Goal: Find specific page/section

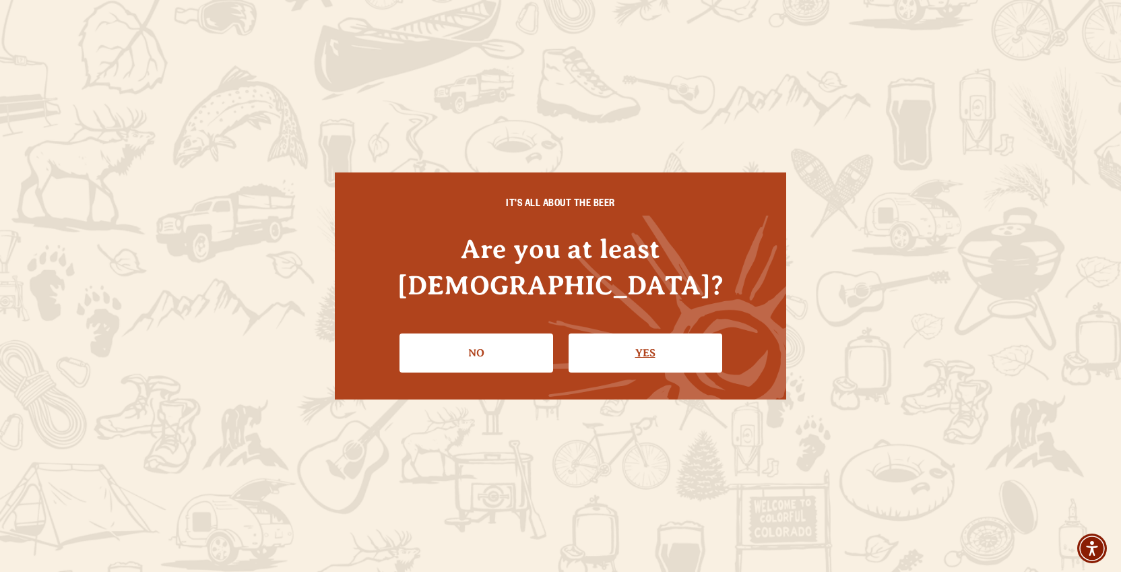
click at [659, 342] on link "Yes" at bounding box center [646, 353] width 154 height 39
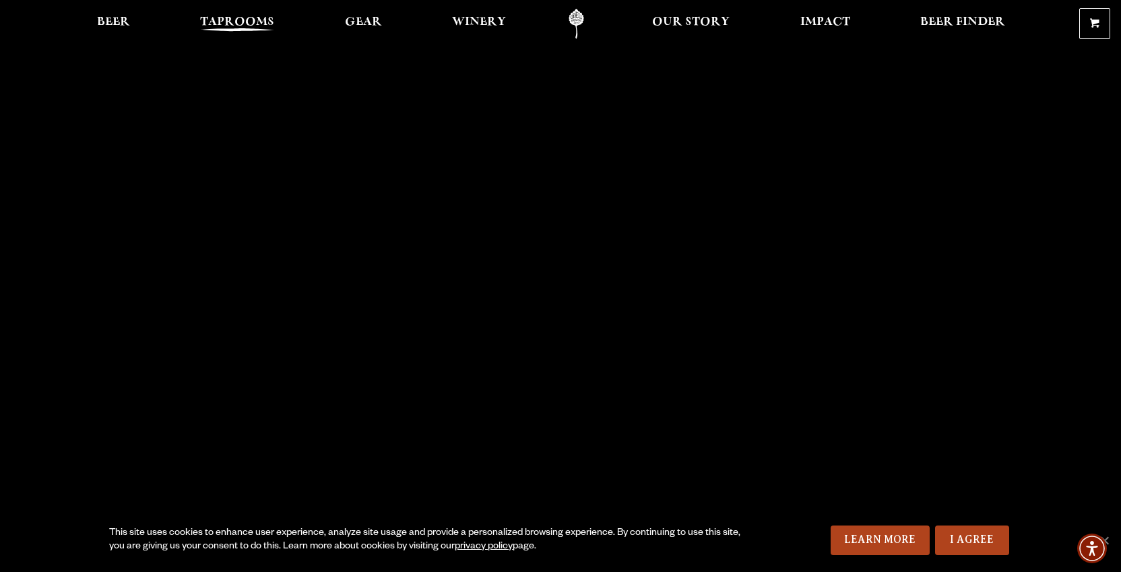
click at [199, 21] on link "Taprooms" at bounding box center [237, 24] width 92 height 30
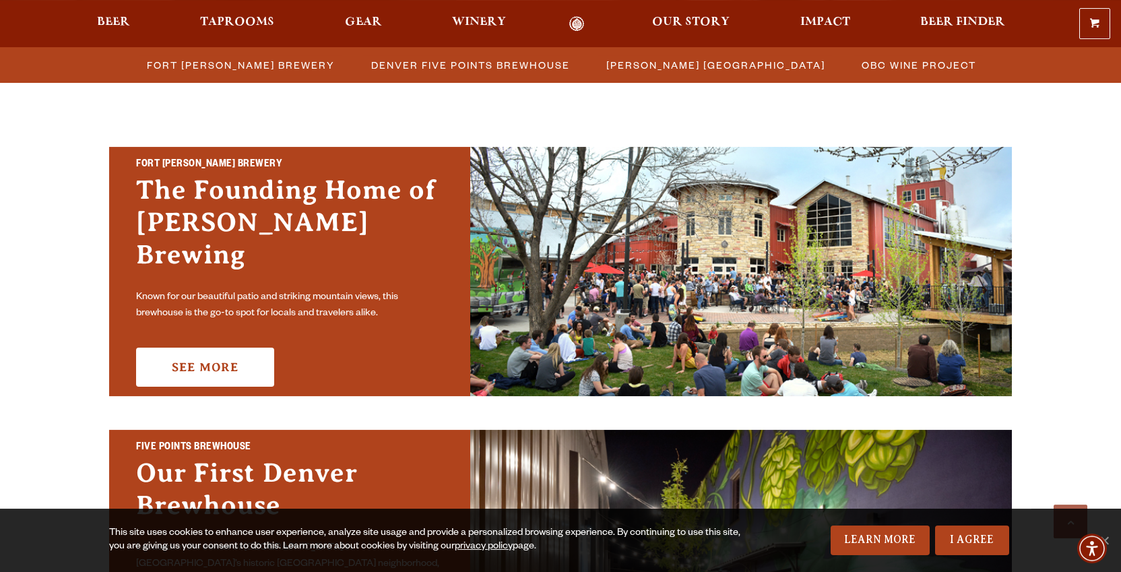
scroll to position [350, 0]
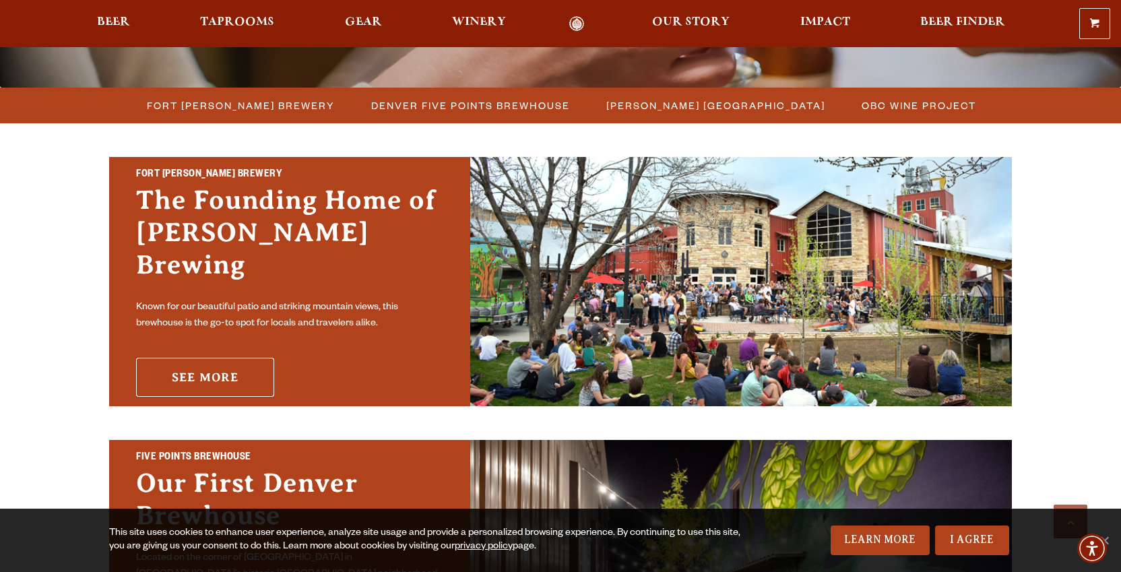
click at [213, 358] on link "See More" at bounding box center [205, 377] width 138 height 39
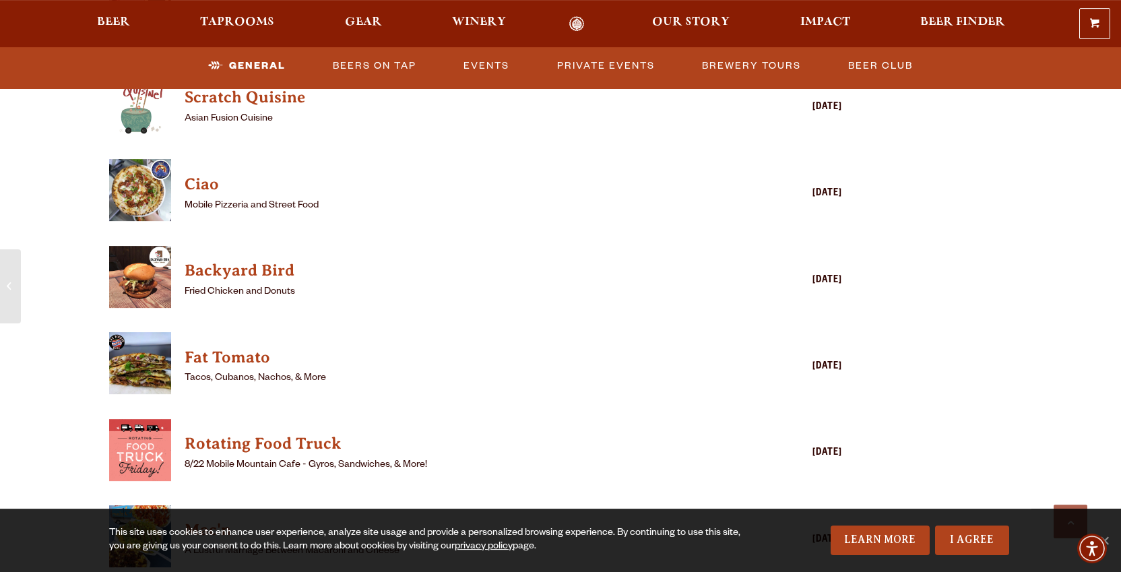
scroll to position [1542, 0]
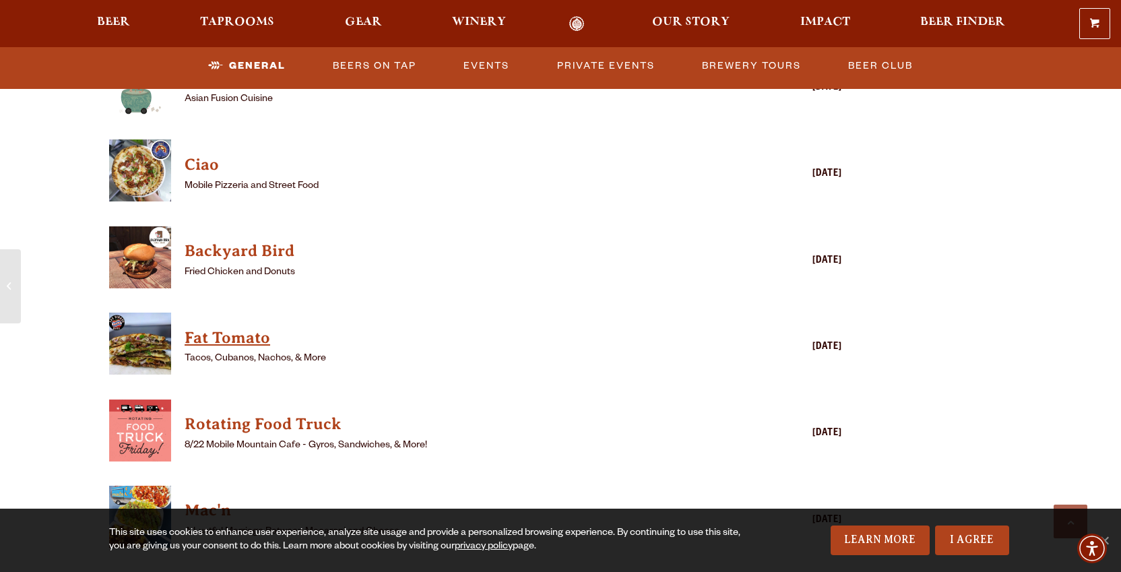
click at [230, 327] on h4 "Fat Tomato" at bounding box center [456, 338] width 543 height 22
